Goal: Task Accomplishment & Management: Complete application form

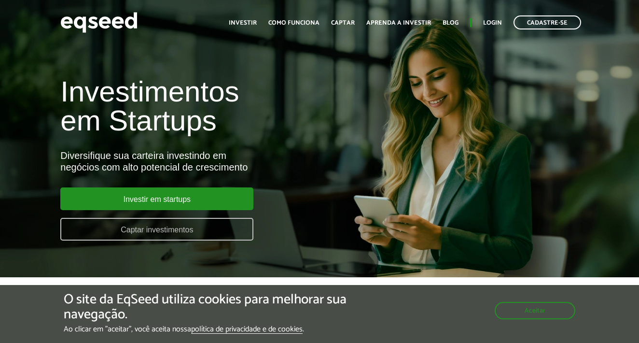
click at [189, 234] on link "Captar investimentos" at bounding box center [156, 229] width 193 height 23
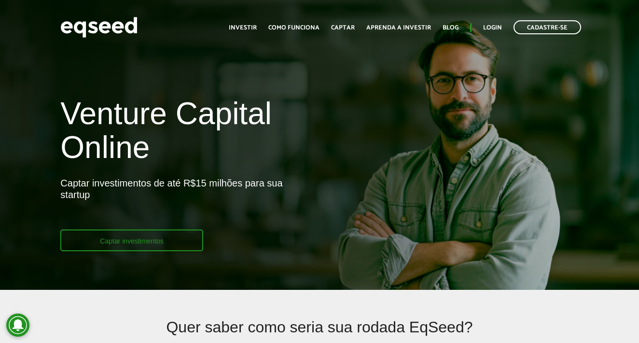
click at [123, 242] on link "Captar investimentos" at bounding box center [131, 240] width 143 height 22
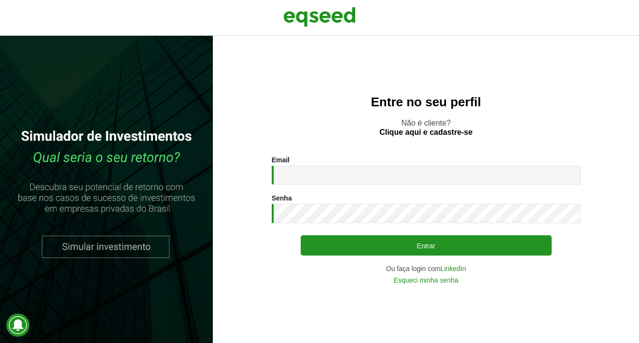
click at [111, 243] on link at bounding box center [106, 189] width 213 height 307
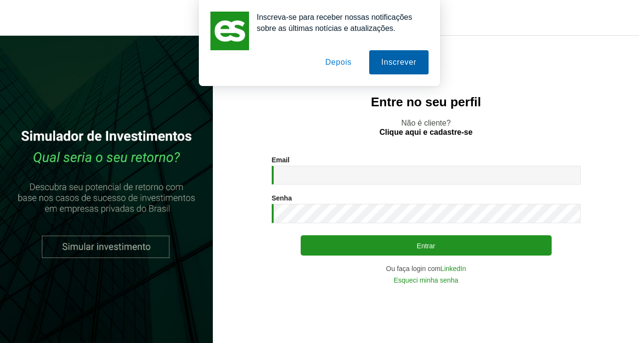
click at [404, 66] on button "Inscrever" at bounding box center [398, 62] width 59 height 24
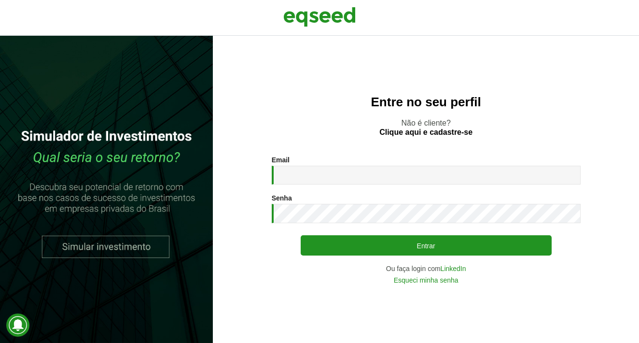
click at [389, 0] on div at bounding box center [319, 18] width 639 height 36
